Goal: Task Accomplishment & Management: Use online tool/utility

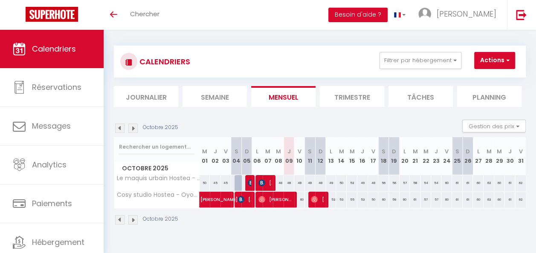
scroll to position [3, 0]
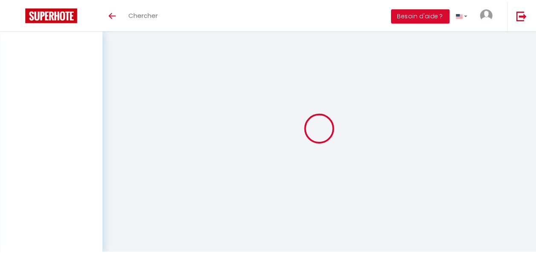
scroll to position [3, 0]
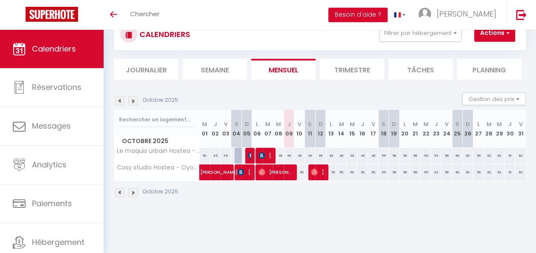
scroll to position [30, 0]
click at [121, 191] on img at bounding box center [119, 192] width 9 height 9
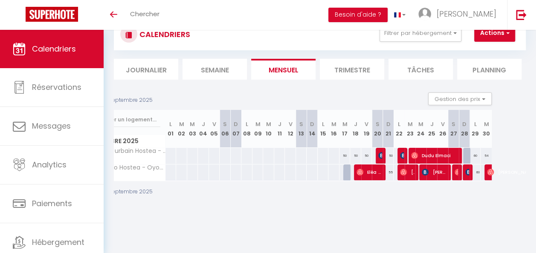
scroll to position [0, 51]
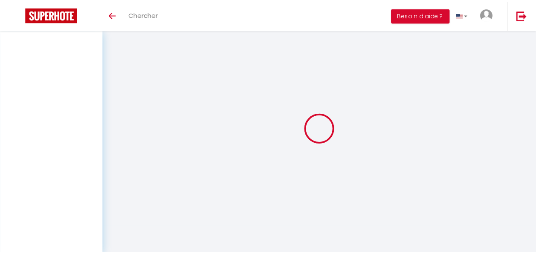
scroll to position [30, 0]
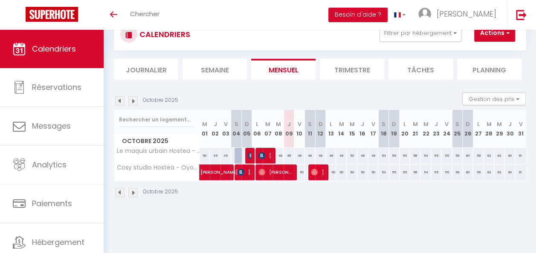
click at [120, 194] on img at bounding box center [119, 192] width 9 height 9
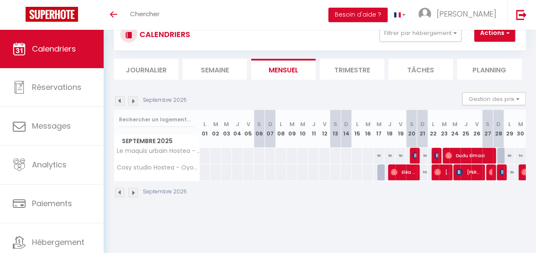
click at [131, 191] on img at bounding box center [132, 192] width 9 height 9
